Goal: Information Seeking & Learning: Check status

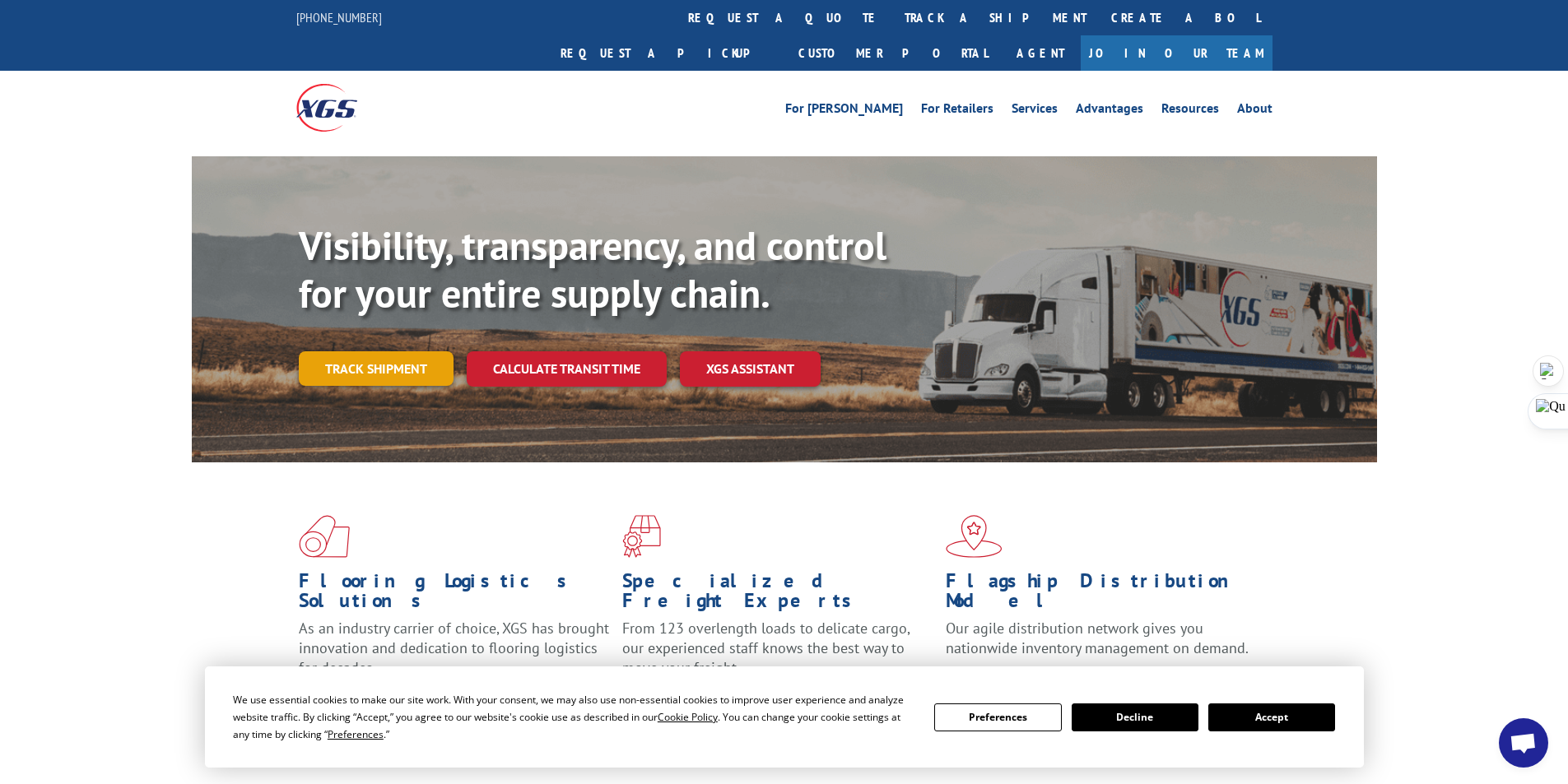
click at [350, 351] on link "Track shipment" at bounding box center [376, 369] width 155 height 35
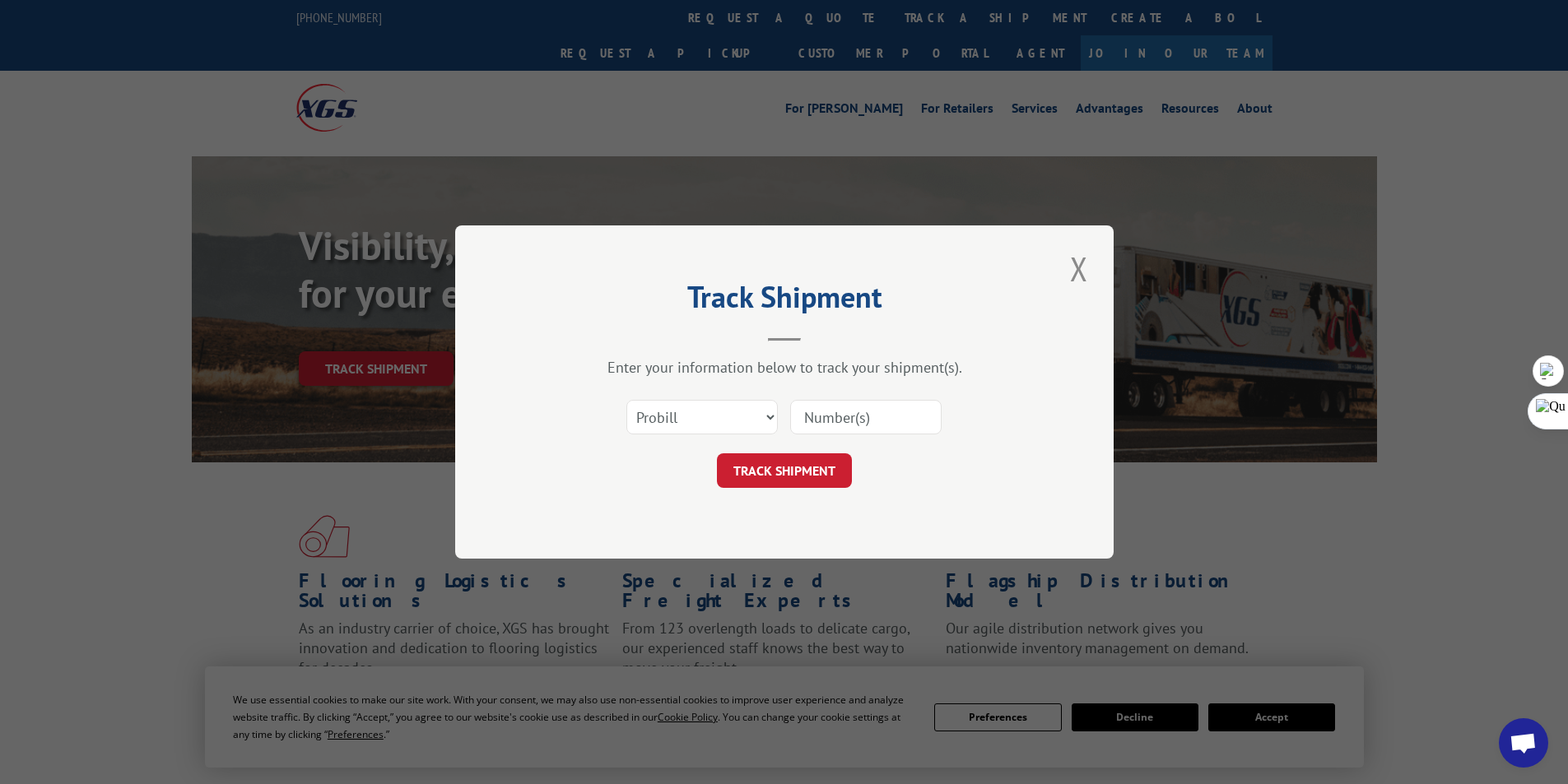
click at [853, 428] on input at bounding box center [865, 417] width 151 height 35
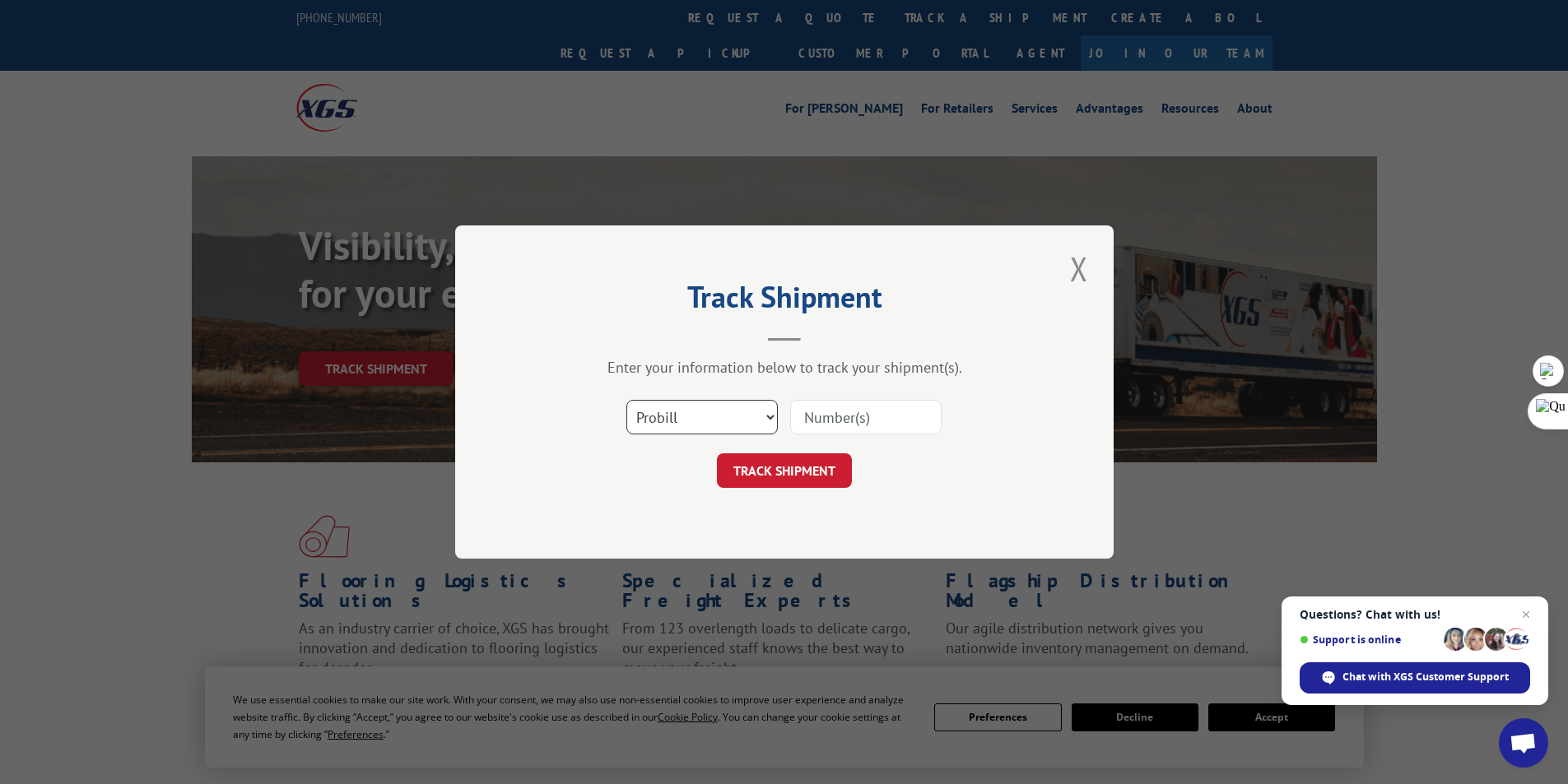
click at [746, 421] on select "Select category... Probill BOL PO" at bounding box center [702, 417] width 151 height 35
click at [627, 400] on select "Select category... Probill BOL PO" at bounding box center [702, 417] width 151 height 35
click at [853, 409] on input at bounding box center [865, 417] width 151 height 35
type input "0088028444"
click at [826, 467] on button "TRACK SHIPMENT" at bounding box center [784, 471] width 135 height 35
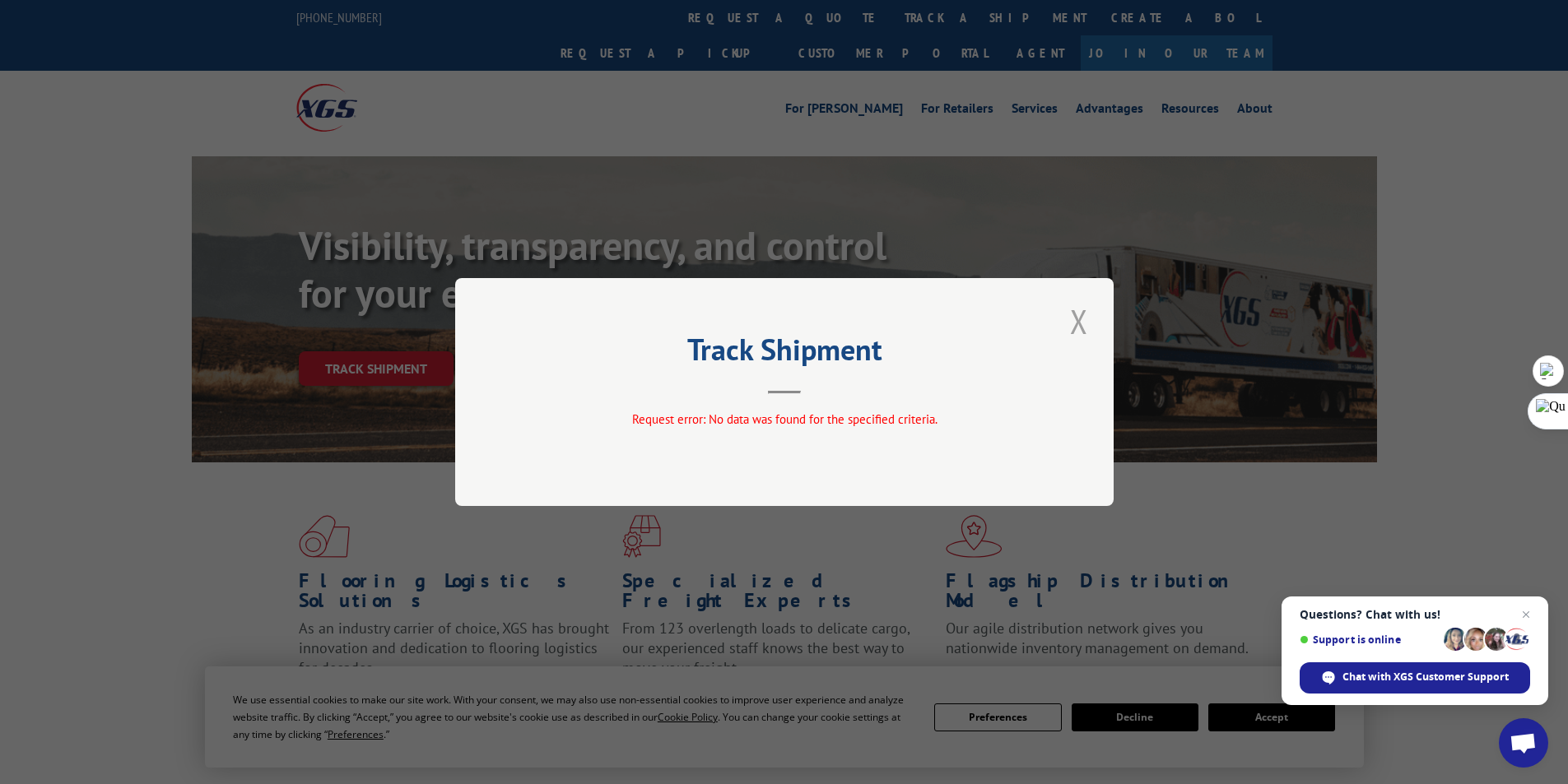
click at [1085, 321] on button "Close modal" at bounding box center [1079, 321] width 28 height 45
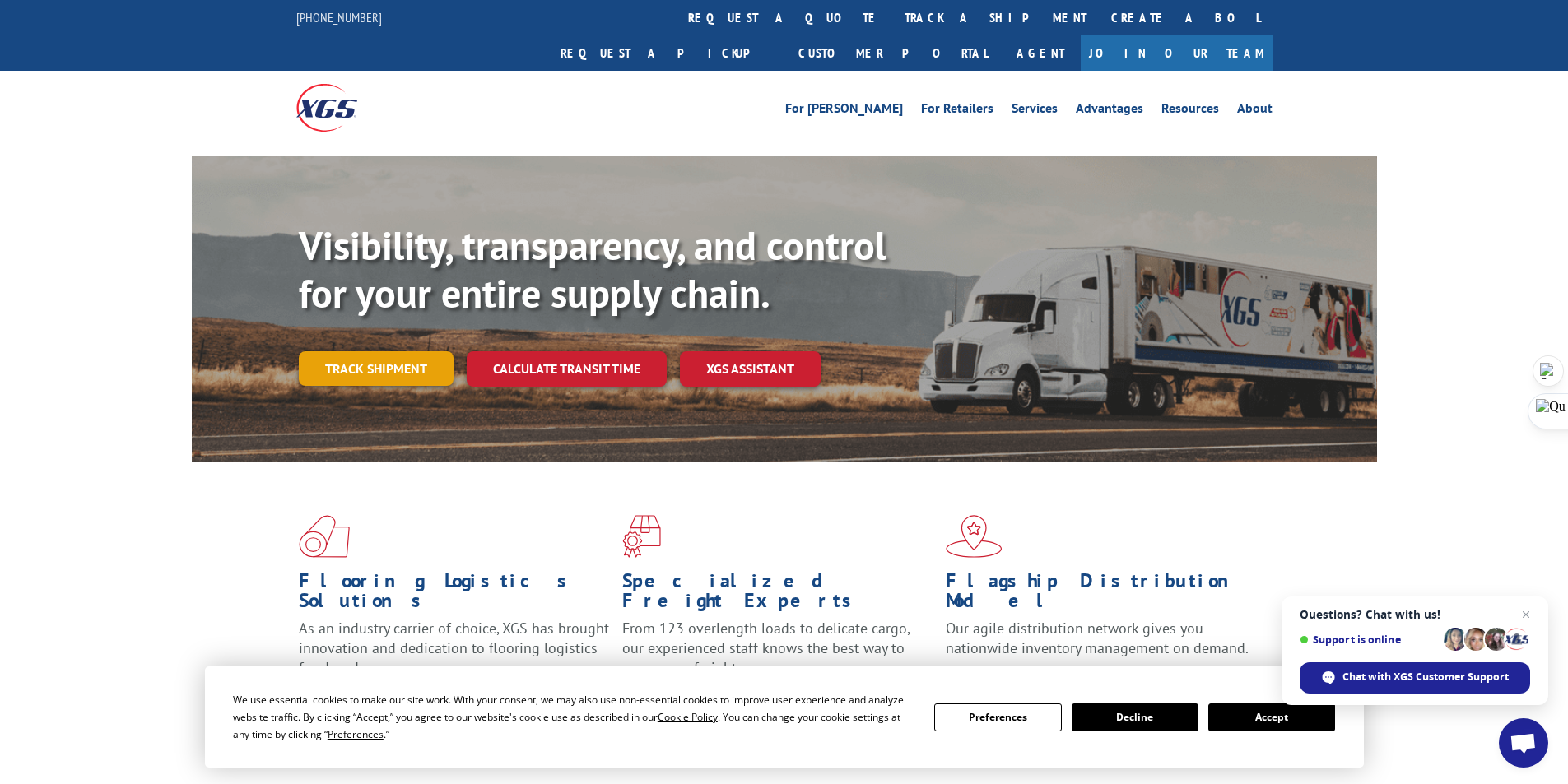
click at [358, 351] on link "Track shipment" at bounding box center [376, 369] width 155 height 35
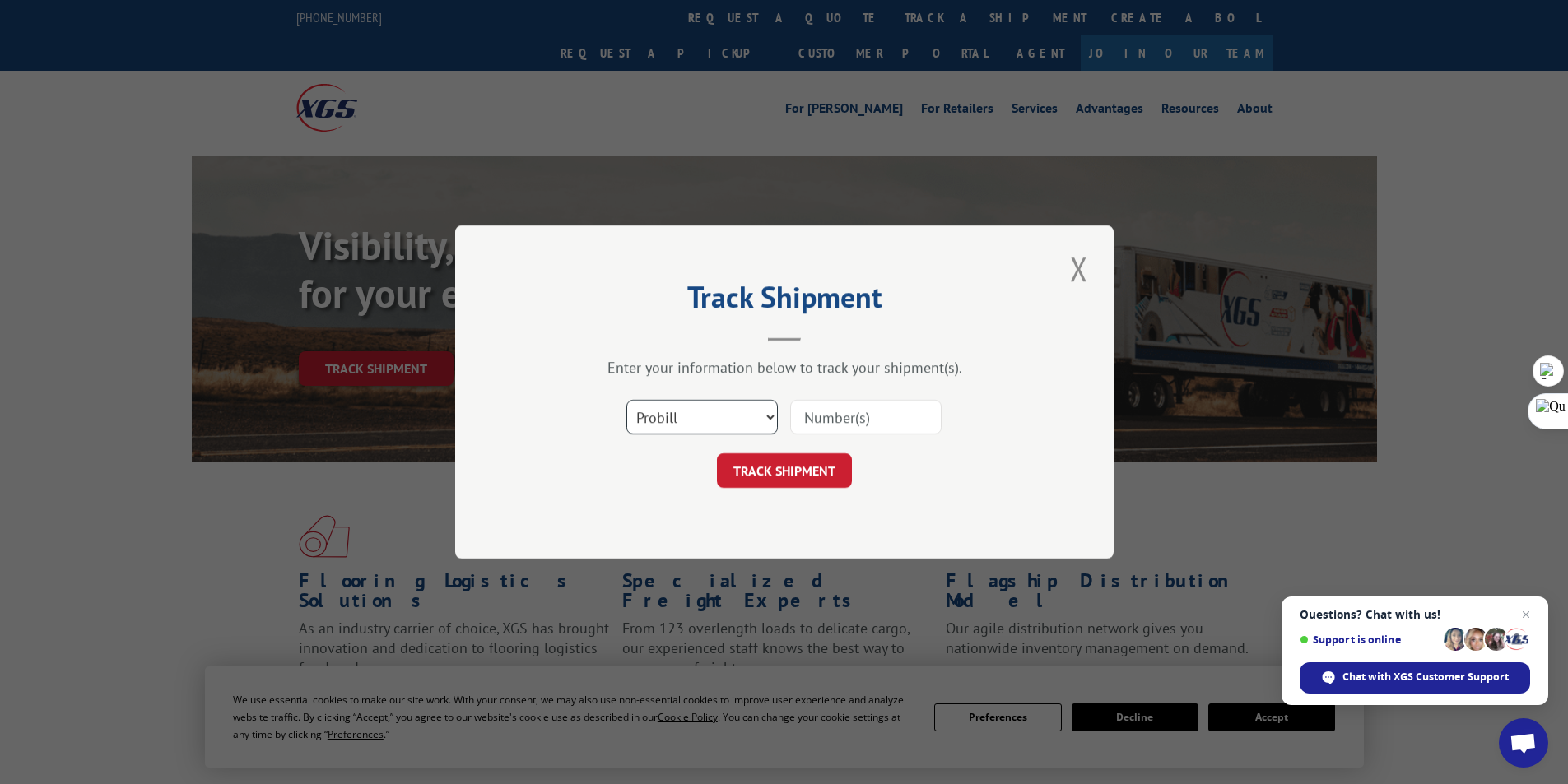
click at [756, 412] on select "Select category... Probill BOL PO" at bounding box center [702, 417] width 151 height 35
select select "bol"
click at [627, 400] on select "Select category... Probill BOL PO" at bounding box center [702, 417] width 151 height 35
click at [887, 427] on input at bounding box center [865, 417] width 151 height 35
paste input "4915380."
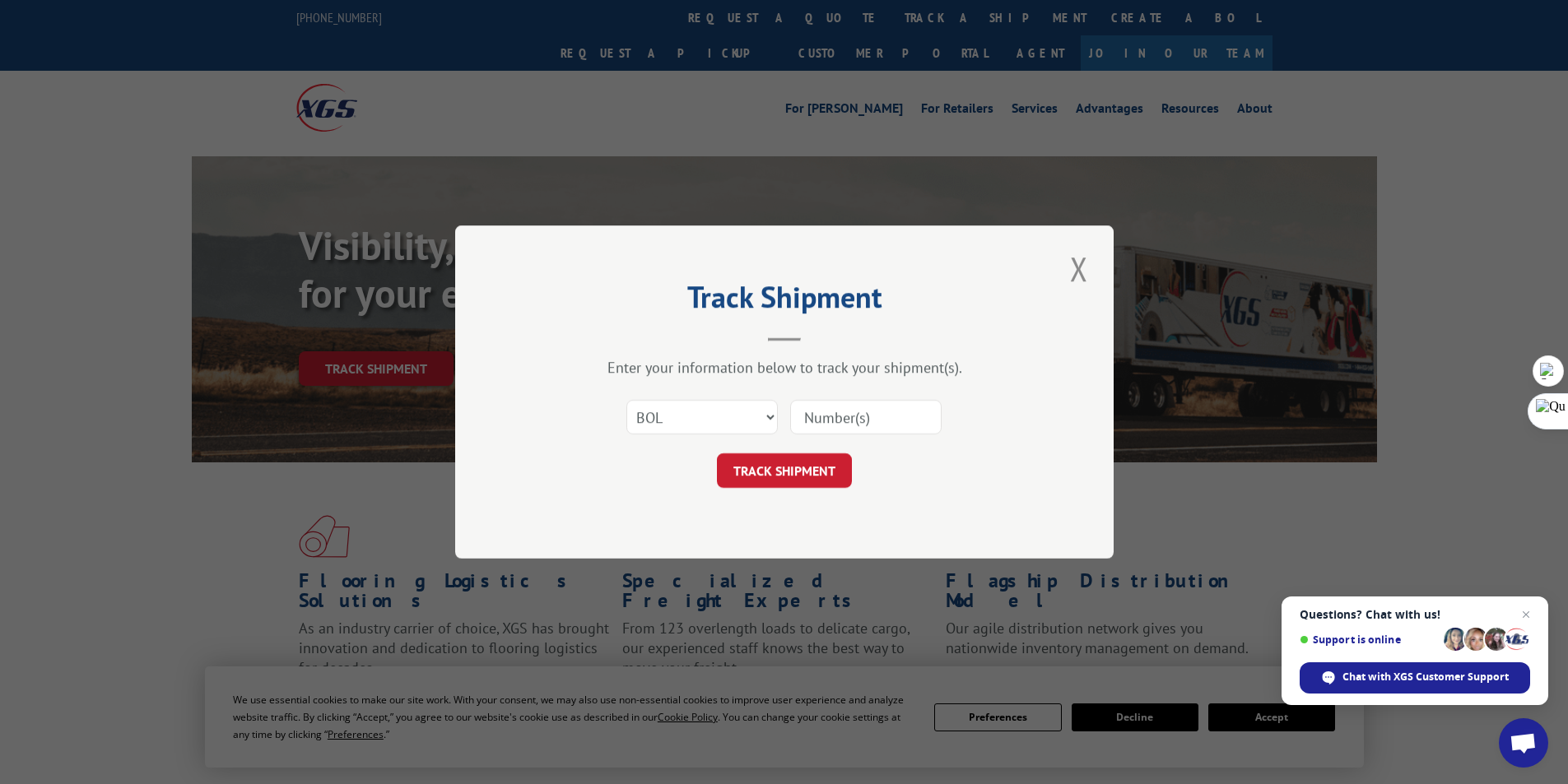
type input "4915380."
click button "TRACK SHIPMENT" at bounding box center [784, 471] width 135 height 35
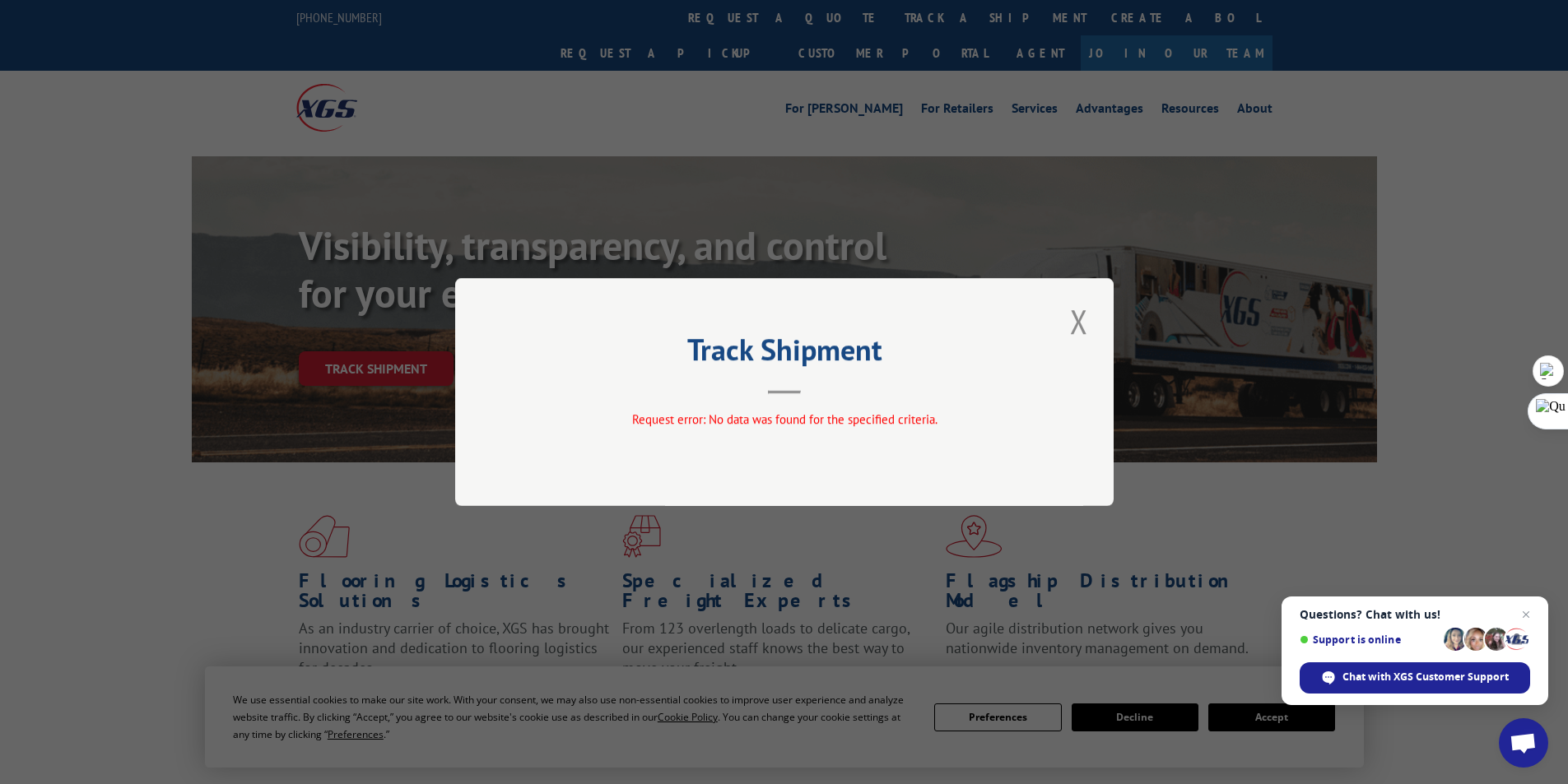
click at [1101, 320] on div "Track Shipment Request error: No data was found for the specified criteria." at bounding box center [784, 391] width 659 height 228
click at [1083, 327] on button "Close modal" at bounding box center [1079, 321] width 28 height 45
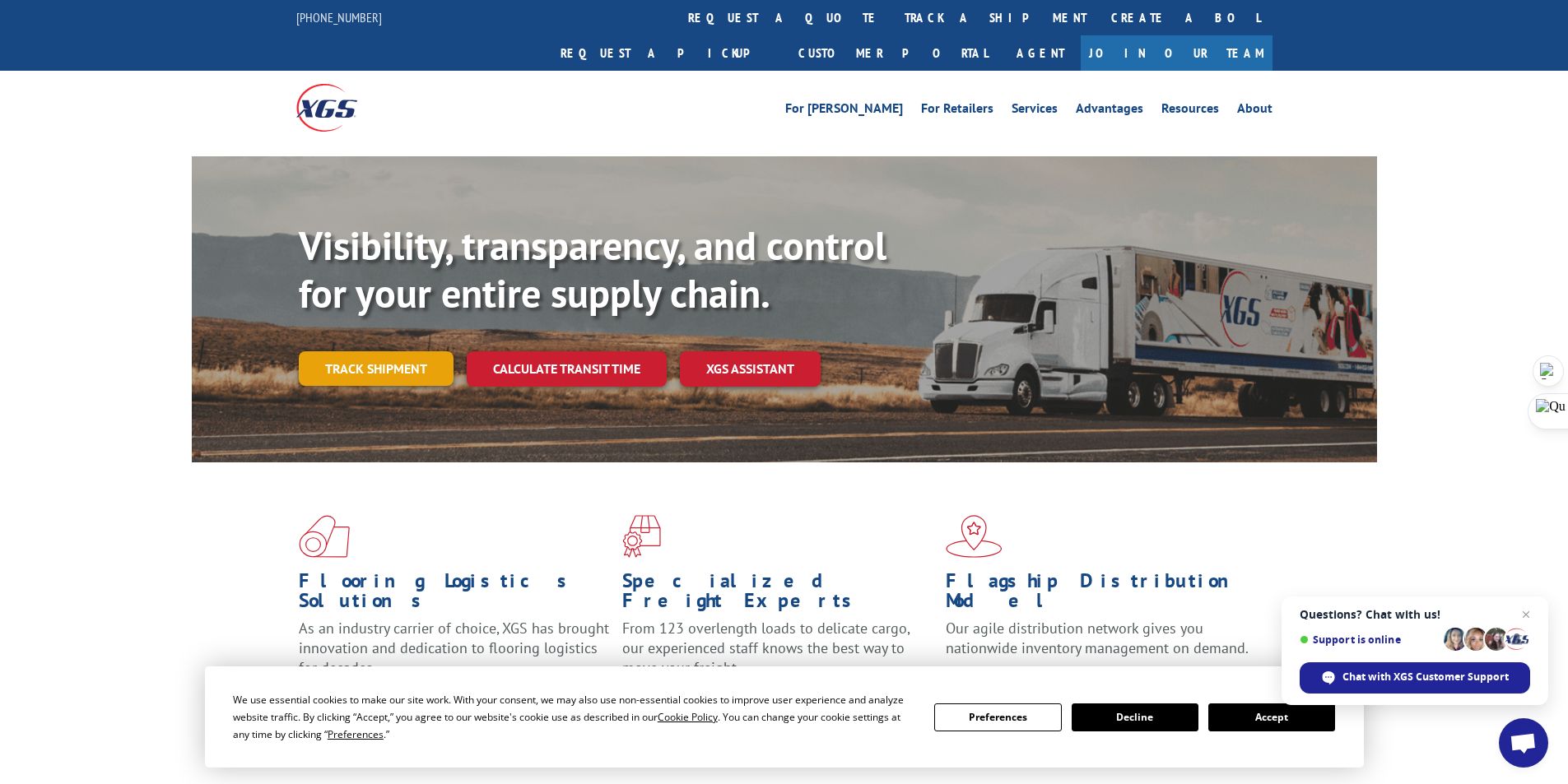
click at [401, 351] on link "Track shipment" at bounding box center [376, 369] width 155 height 35
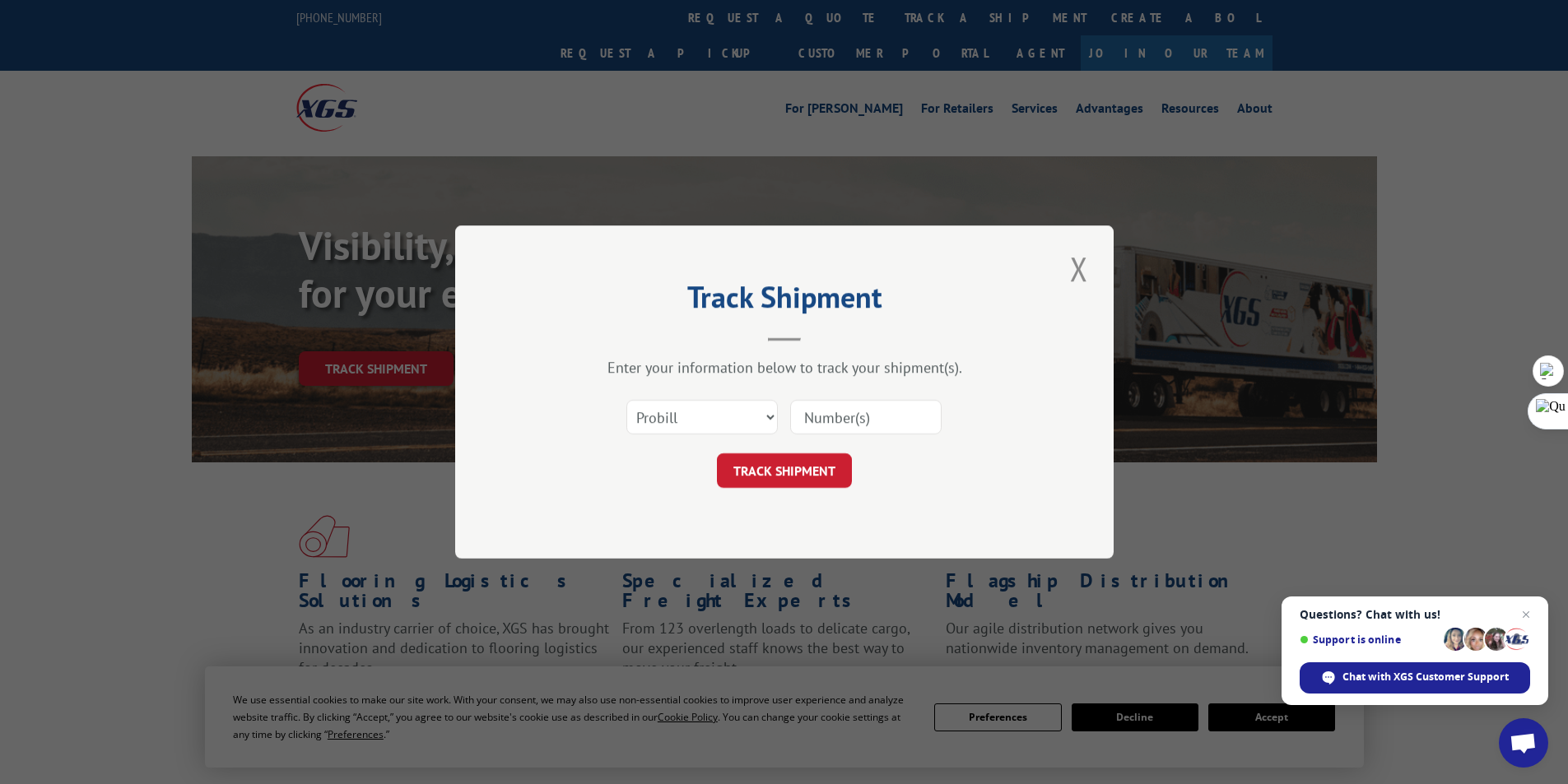
click at [869, 425] on input at bounding box center [865, 417] width 151 height 35
click at [746, 421] on select "Select category... Probill BOL PO" at bounding box center [702, 417] width 151 height 35
select select "bol"
click at [627, 400] on select "Select category... Probill BOL PO" at bounding box center [702, 417] width 151 height 35
click at [836, 428] on input at bounding box center [865, 417] width 151 height 35
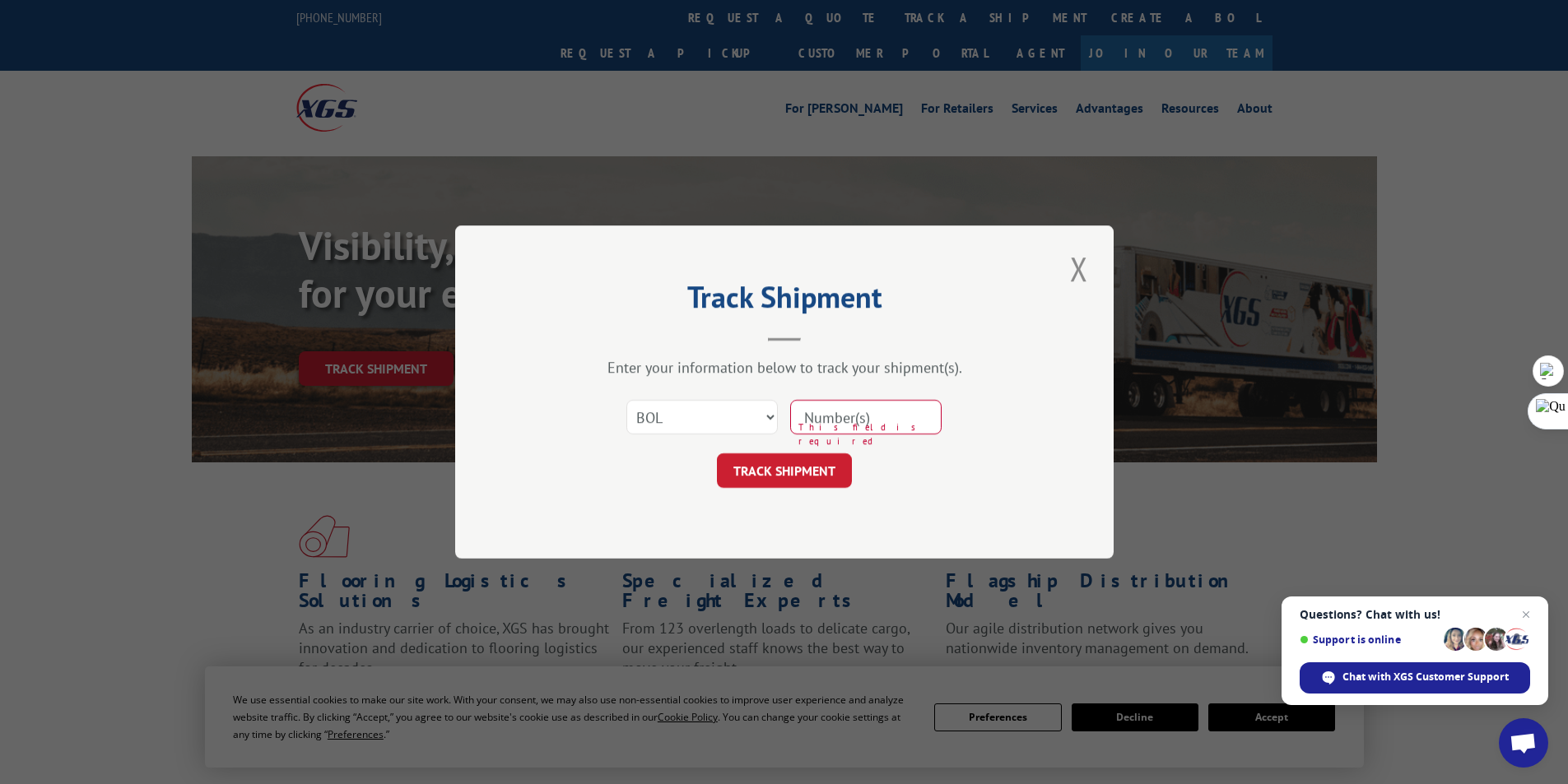
paste input "4915380."
type input "4915380"
click at [811, 471] on button "TRACK SHIPMENT" at bounding box center [784, 471] width 135 height 35
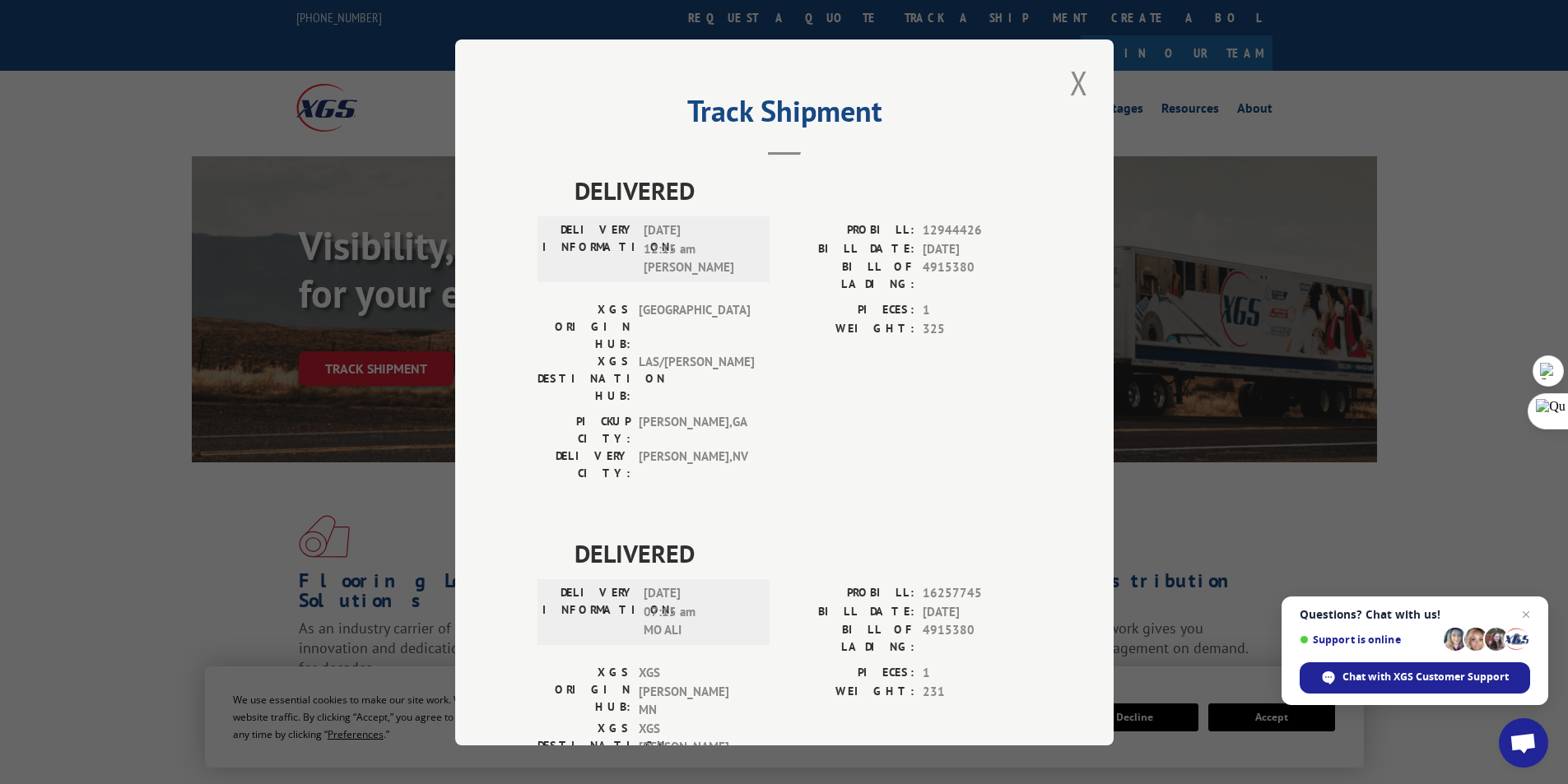
drag, startPoint x: 641, startPoint y: 228, endPoint x: 690, endPoint y: 250, distance: 53.7
click at [690, 231] on span "[DATE] 12:15 am [PERSON_NAME]" at bounding box center [699, 249] width 111 height 56
drag, startPoint x: 636, startPoint y: 504, endPoint x: 666, endPoint y: 498, distance: 30.6
click at [666, 584] on div "DELIVERY INFORMATION: [DATE] 07:15 am MO ALI" at bounding box center [653, 612] width 222 height 56
click at [714, 433] on div "DELIVERED DELIVERY INFORMATION: [DATE] 12:15 am [PERSON_NAME] PROBILL: 12944426…" at bounding box center [784, 540] width 494 height 736
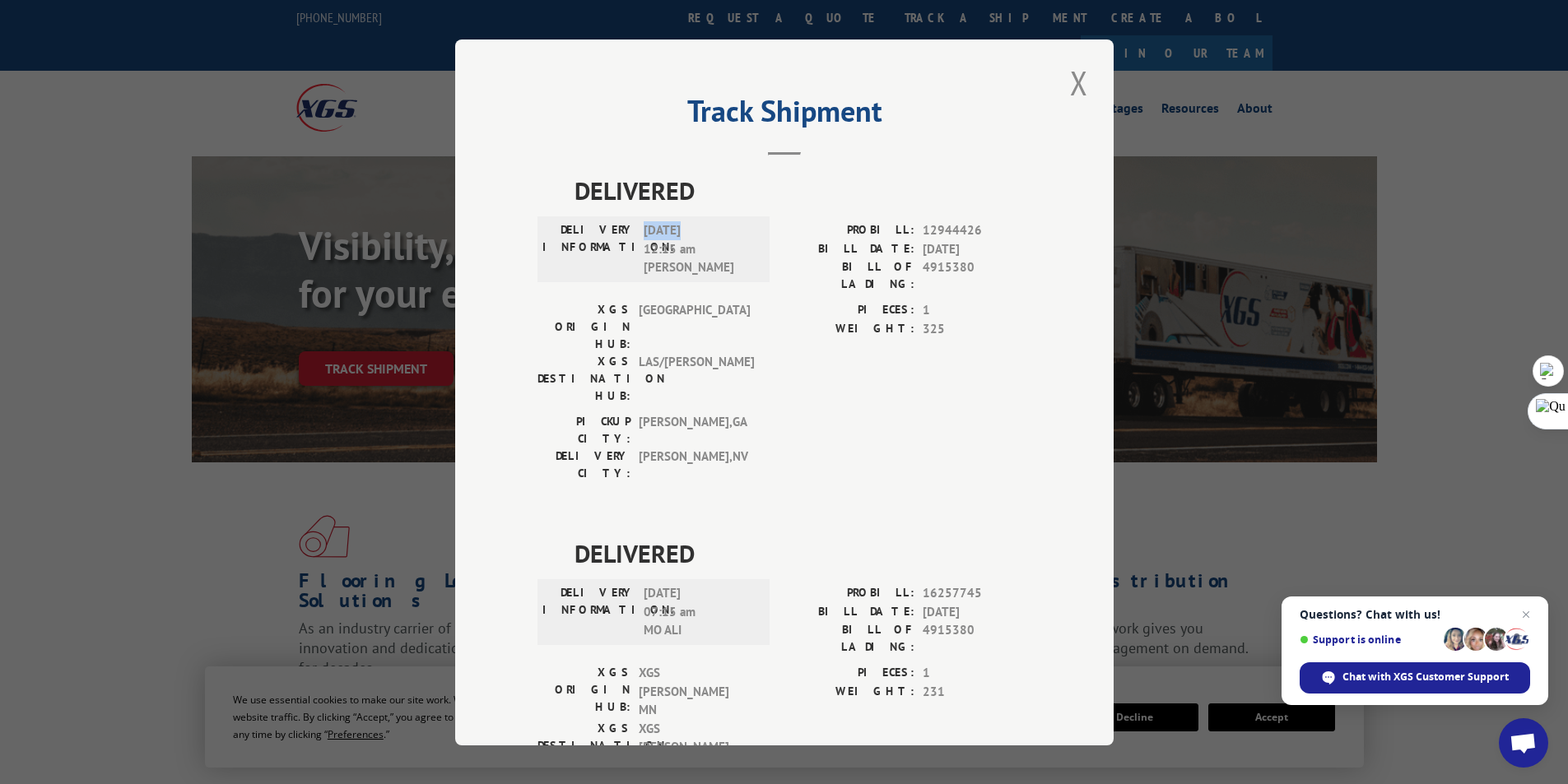
drag, startPoint x: 637, startPoint y: 227, endPoint x: 673, endPoint y: 233, distance: 36.5
click at [673, 233] on span "[DATE] 12:15 am [PERSON_NAME]" at bounding box center [699, 249] width 111 height 56
click at [784, 308] on label "PIECES:" at bounding box center [849, 311] width 130 height 19
click at [1071, 77] on button "Close modal" at bounding box center [1079, 82] width 28 height 45
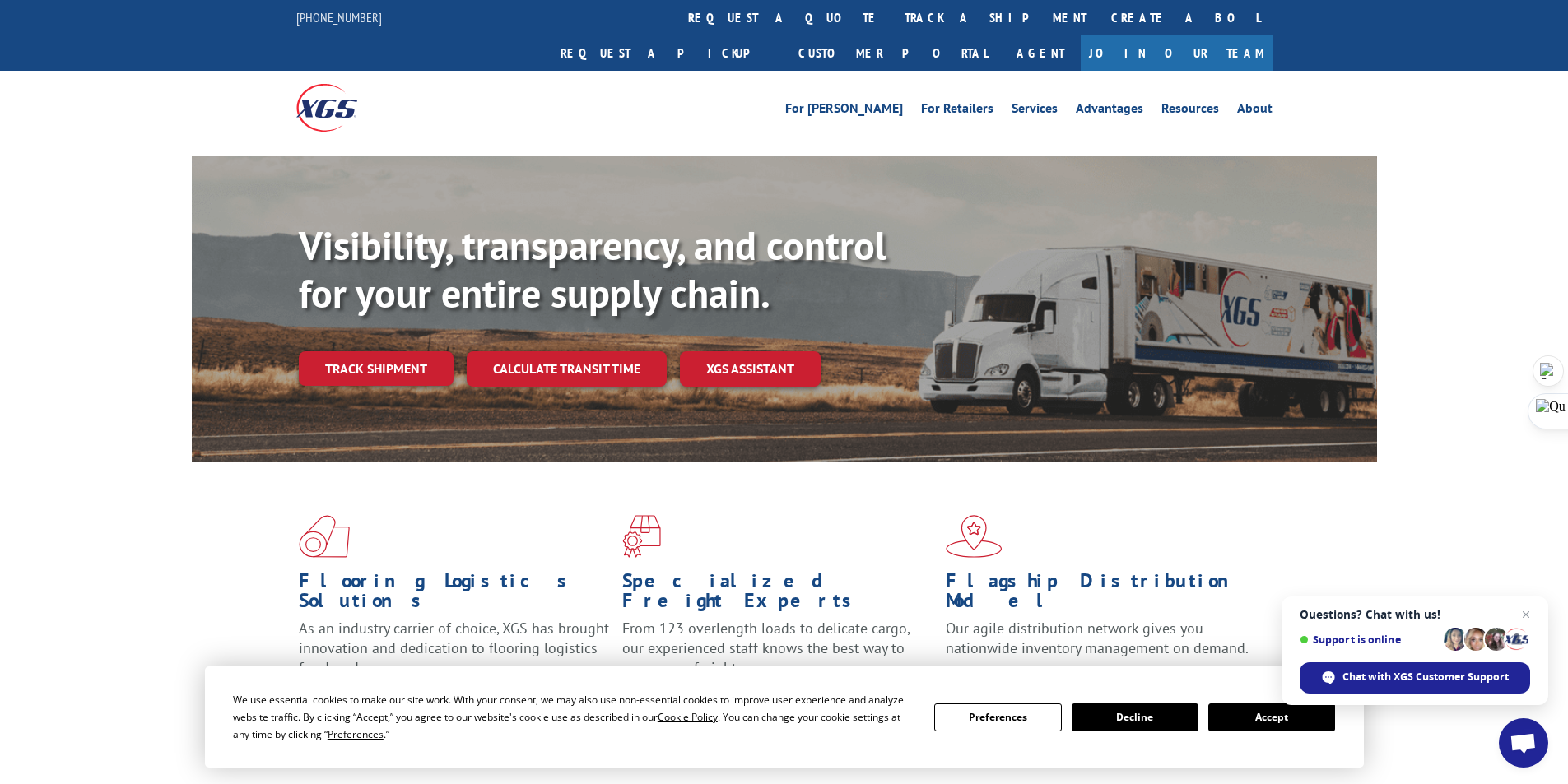
click at [640, 87] on div "For [PERSON_NAME] For Retailers Services Advantages Resources About For [PERSON…" at bounding box center [784, 107] width 976 height 74
click at [372, 351] on link "Track shipment" at bounding box center [376, 369] width 155 height 35
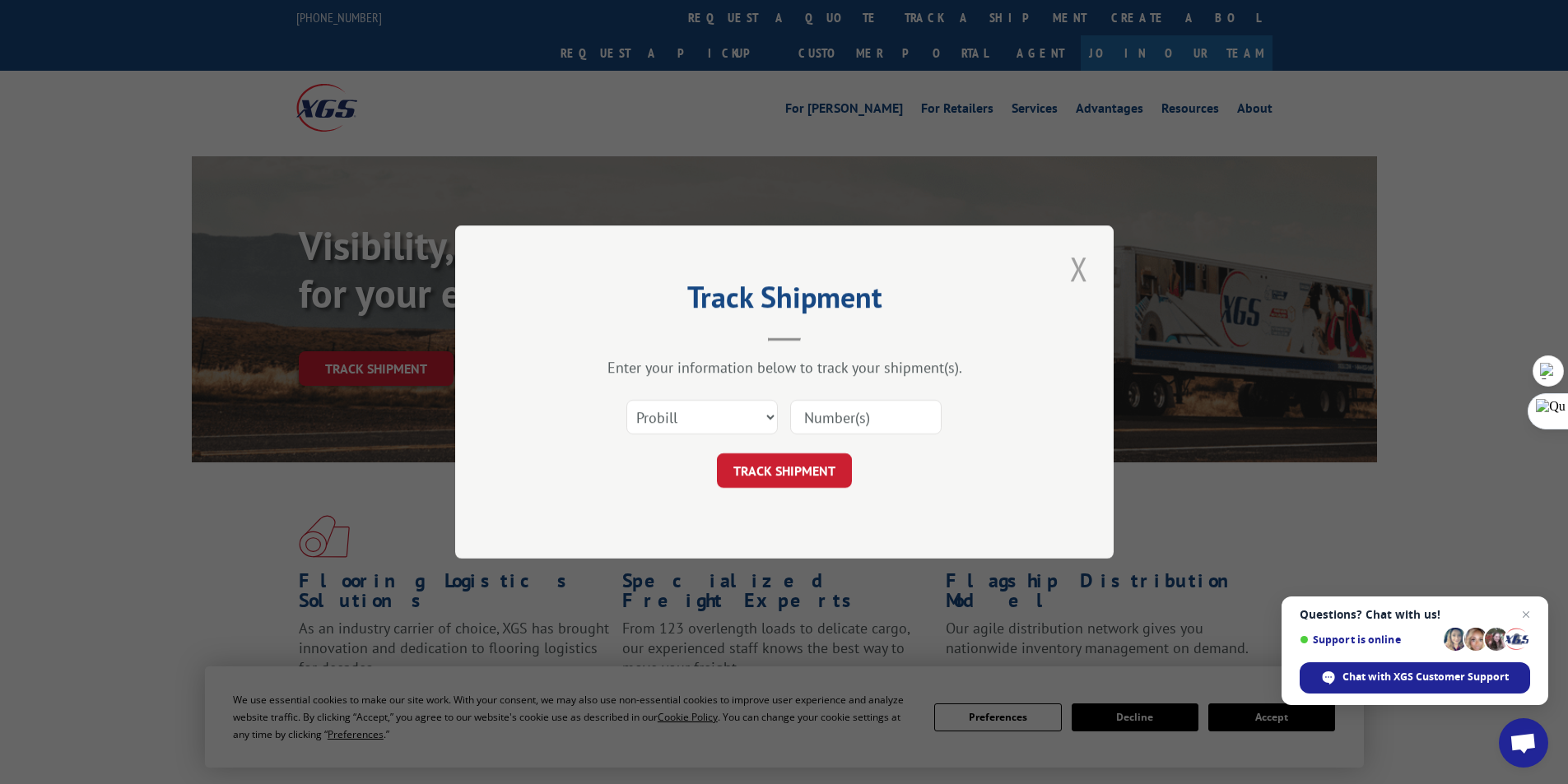
click at [1075, 271] on button "Close modal" at bounding box center [1079, 268] width 28 height 45
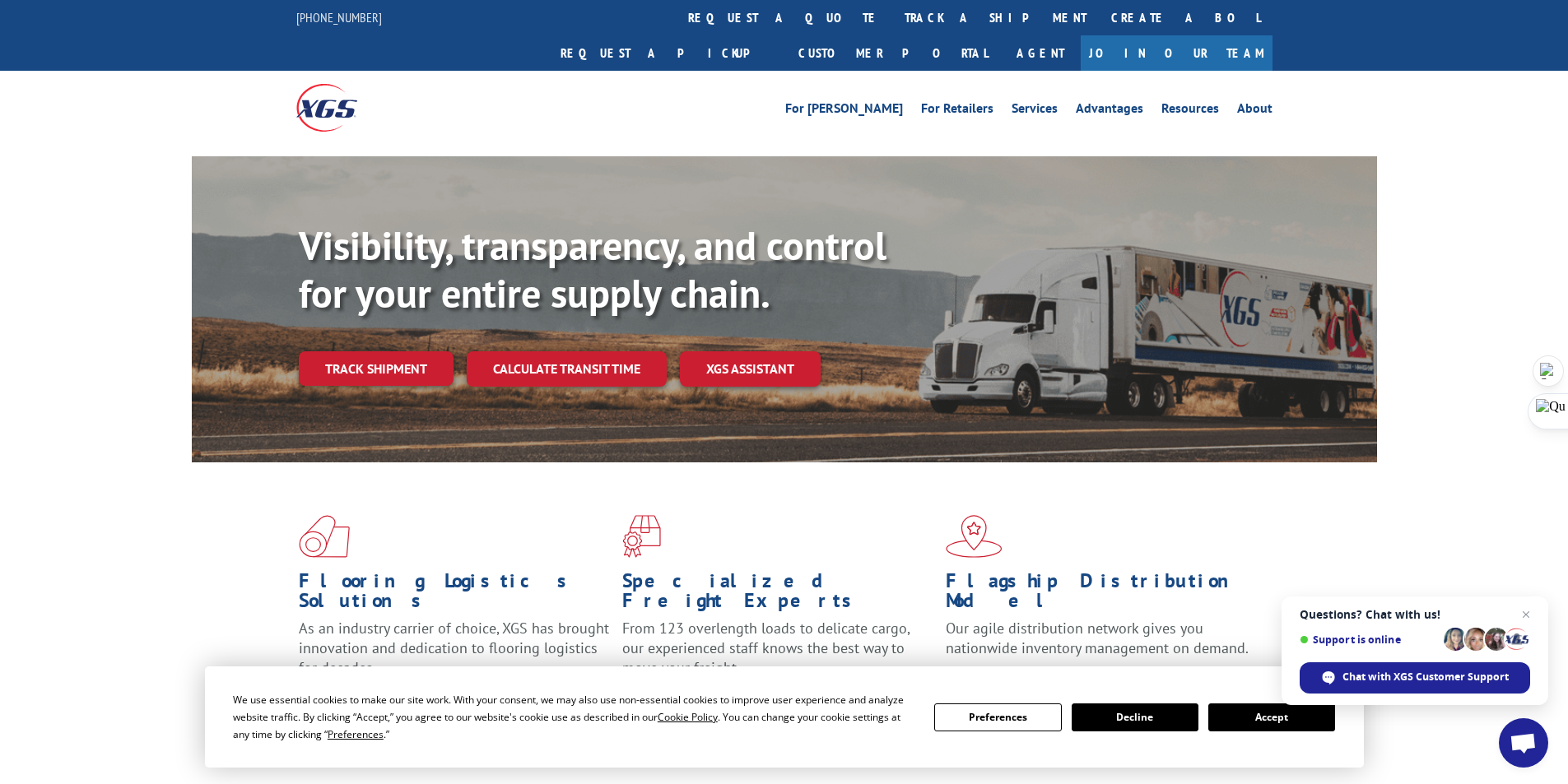
click at [100, 351] on div "Visibility, transparency, and control for your entire supply chain. Track shipm…" at bounding box center [784, 325] width 1568 height 338
